Goal: Transaction & Acquisition: Download file/media

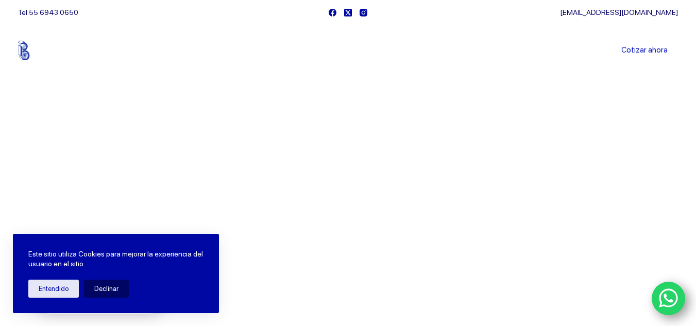
click at [336, 50] on link "Sucursales" at bounding box center [329, 50] width 64 height 0
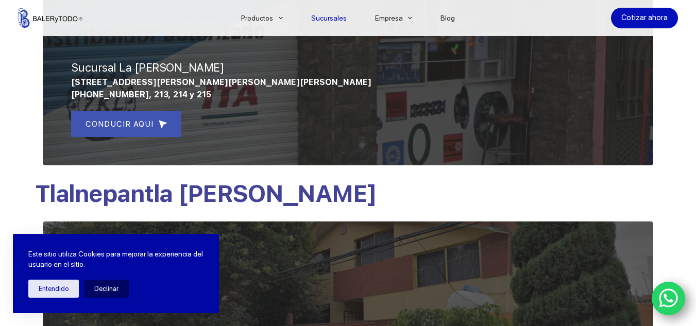
scroll to position [796, 0]
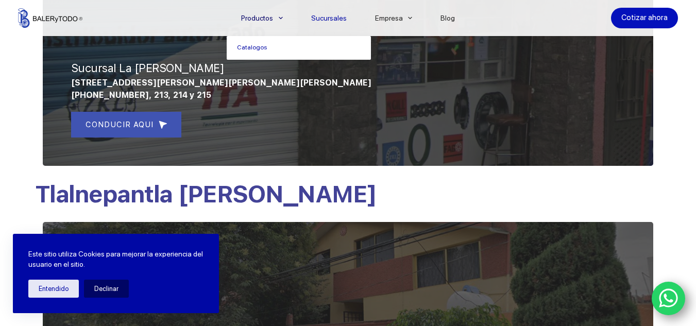
click at [284, 15] on span "Menu Principal" at bounding box center [281, 18] width 12 height 12
click at [267, 47] on link "Catalogos" at bounding box center [299, 48] width 144 height 24
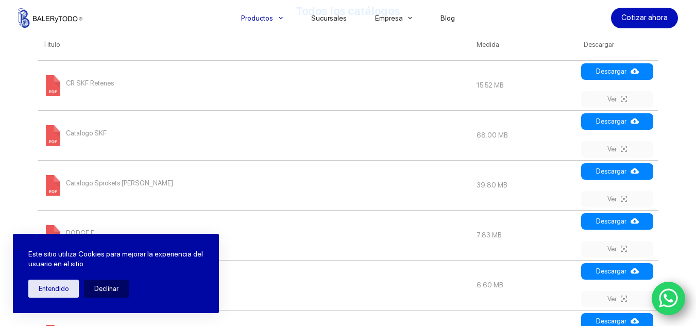
scroll to position [456, 0]
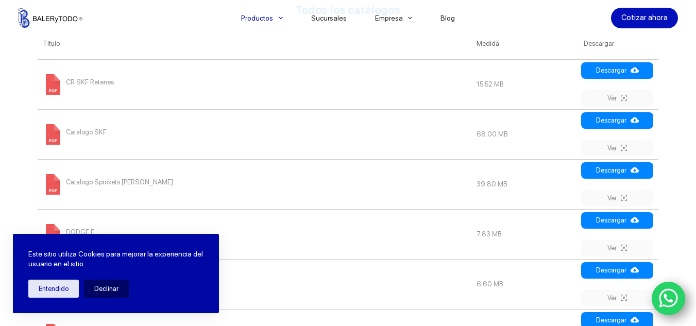
click at [48, 84] on span at bounding box center [53, 84] width 21 height 21
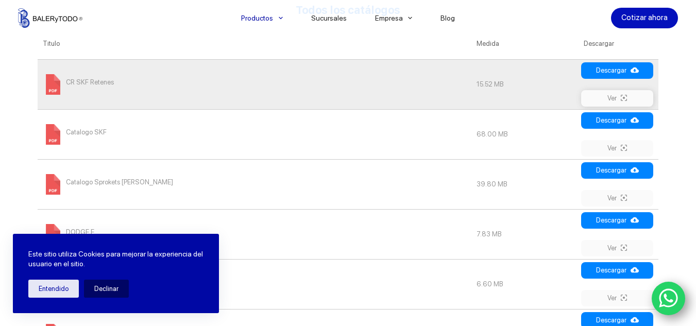
click at [622, 100] on link "Ver" at bounding box center [617, 98] width 72 height 16
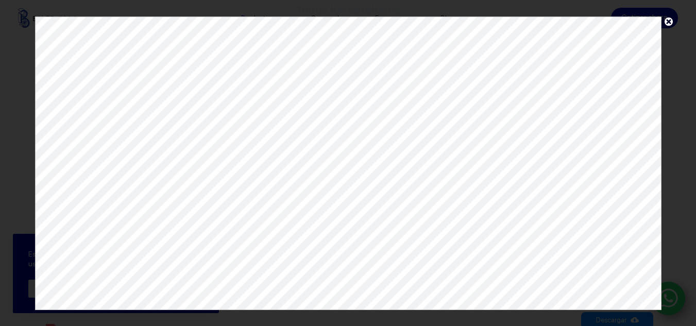
scroll to position [0, 0]
